Goal: Find specific page/section: Find specific page/section

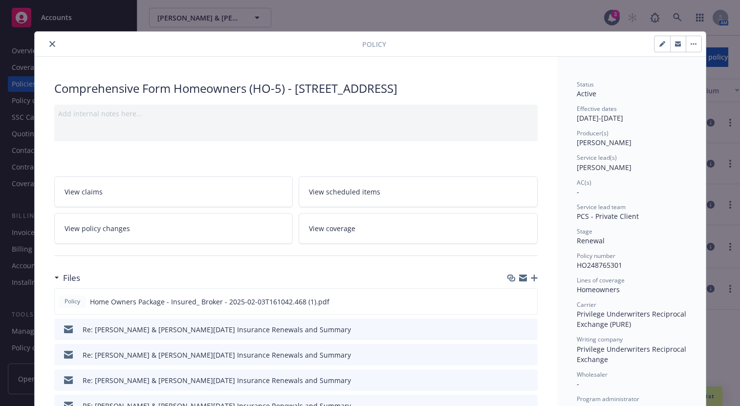
click at [49, 45] on icon "close" at bounding box center [52, 44] width 6 height 6
